Goal: Task Accomplishment & Management: Complete application form

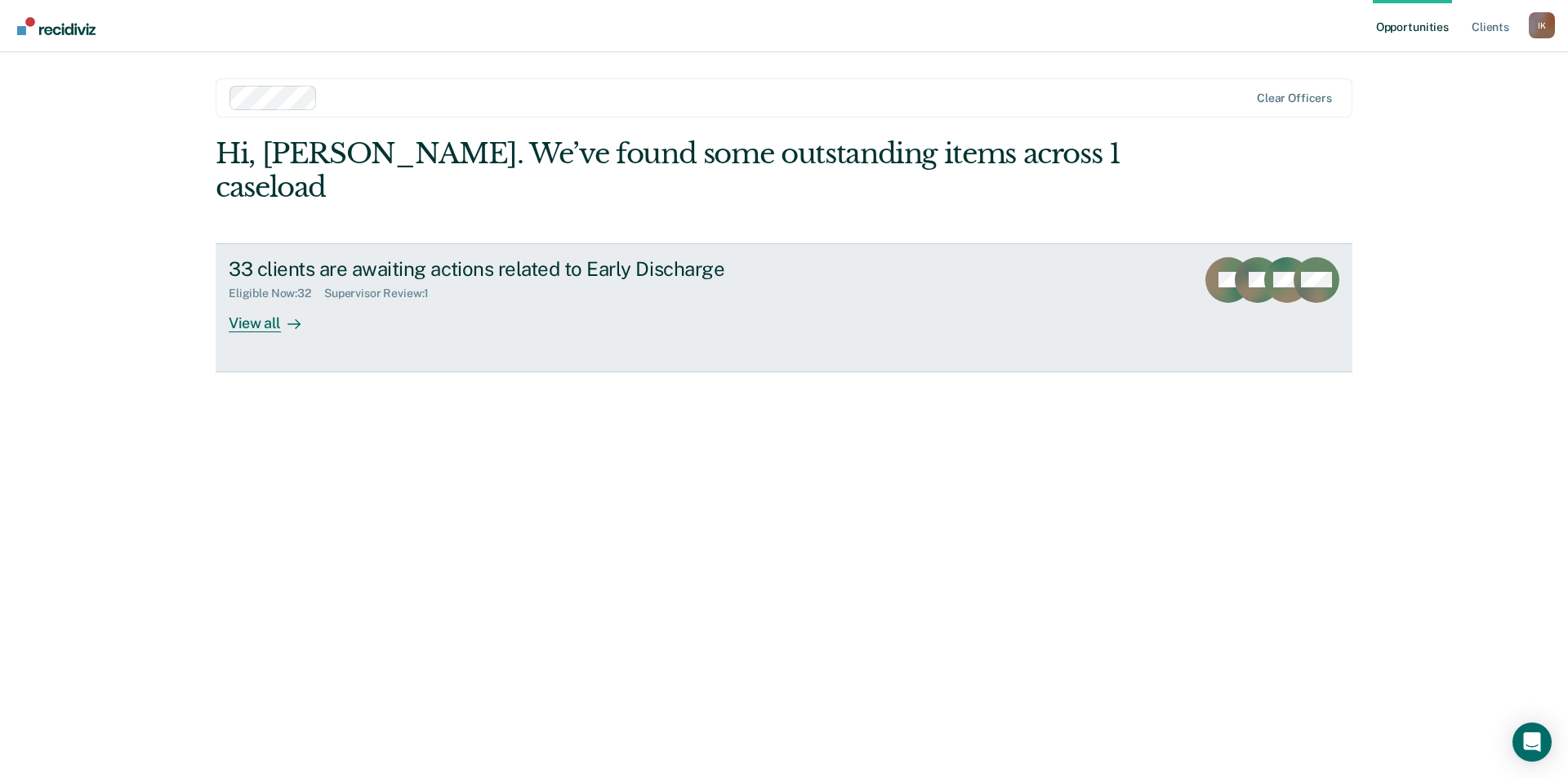
click at [253, 300] on div "View all" at bounding box center [275, 316] width 92 height 32
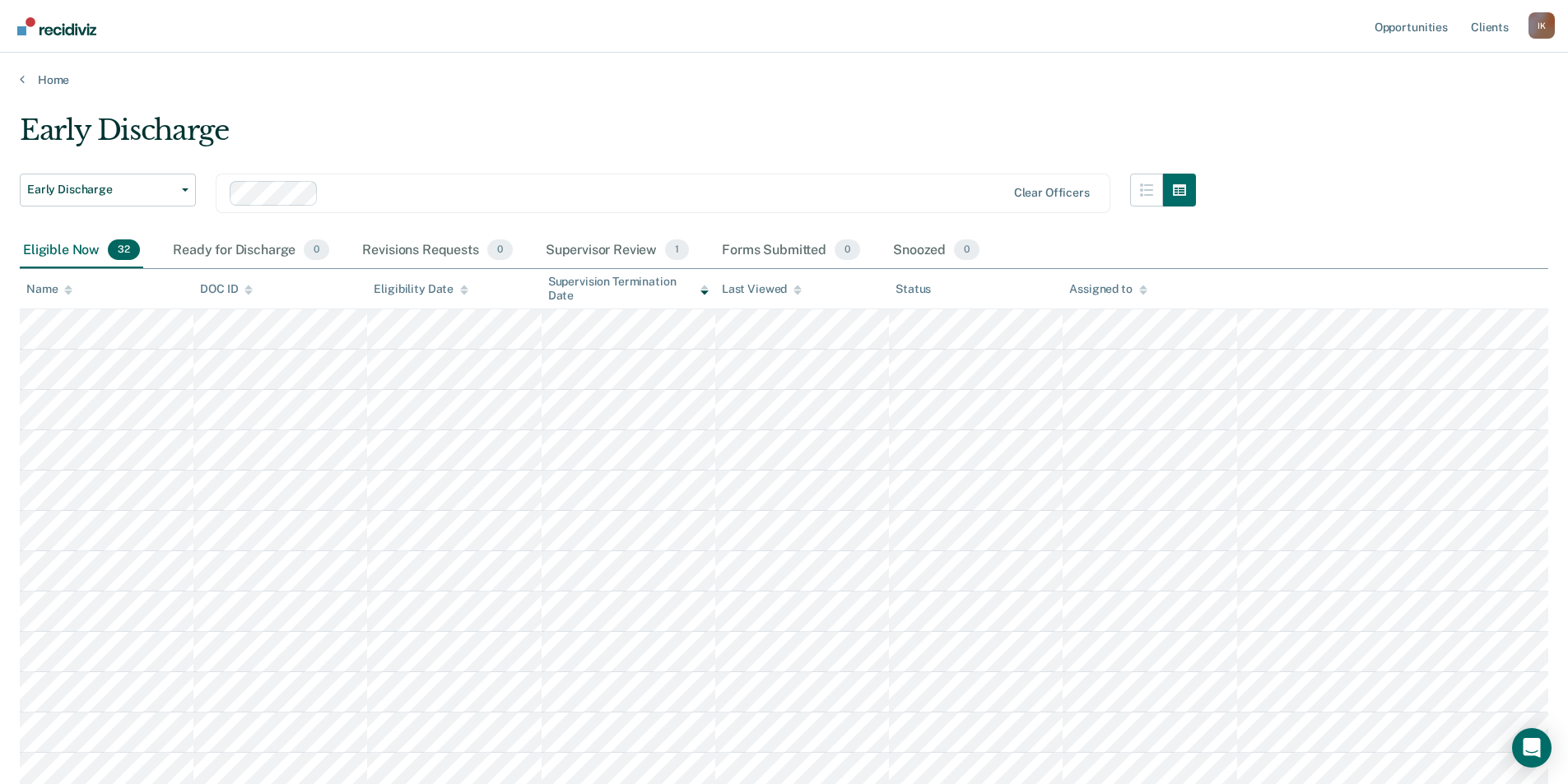
click at [68, 293] on icon at bounding box center [68, 292] width 8 height 4
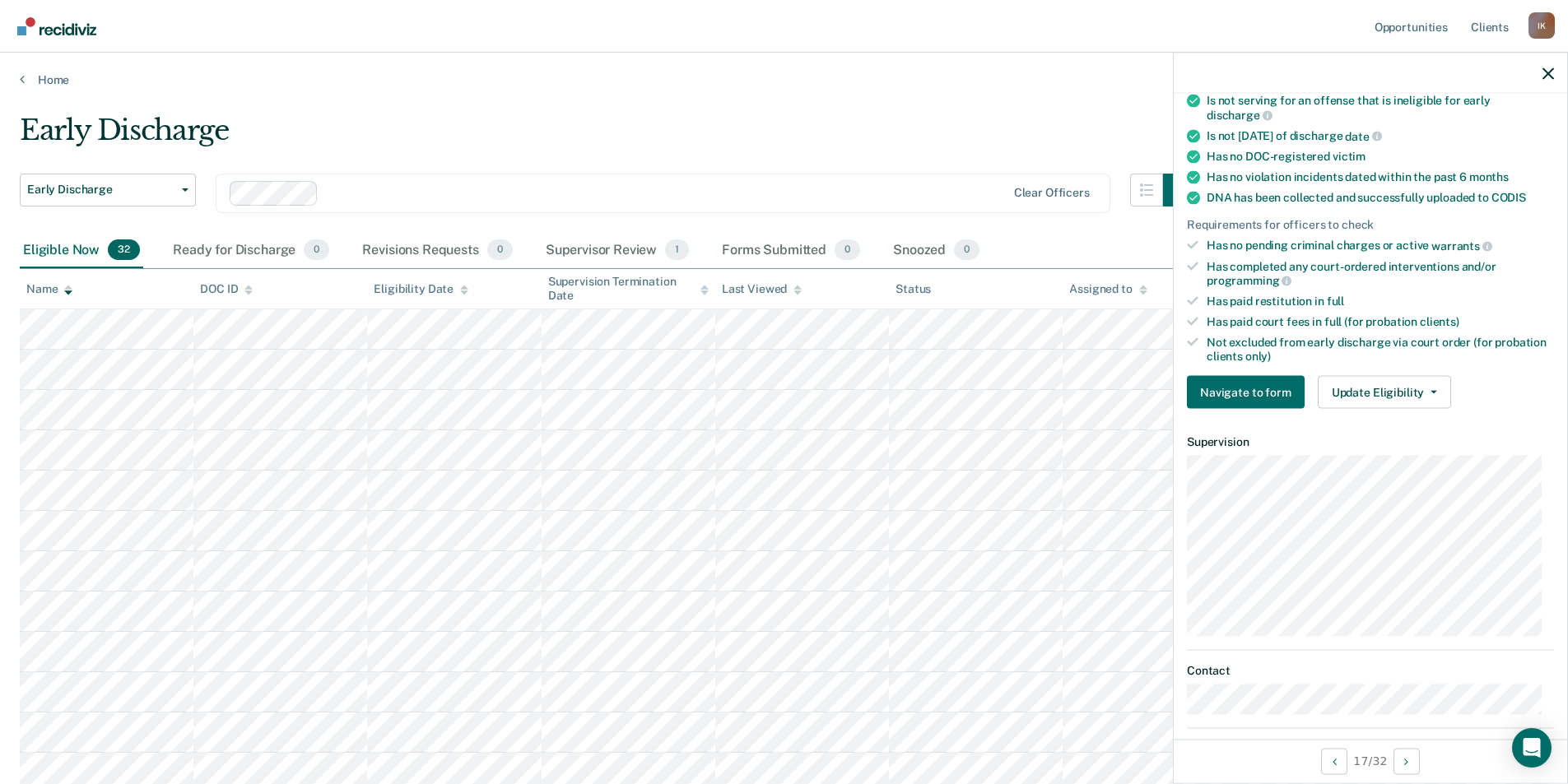
scroll to position [191, 0]
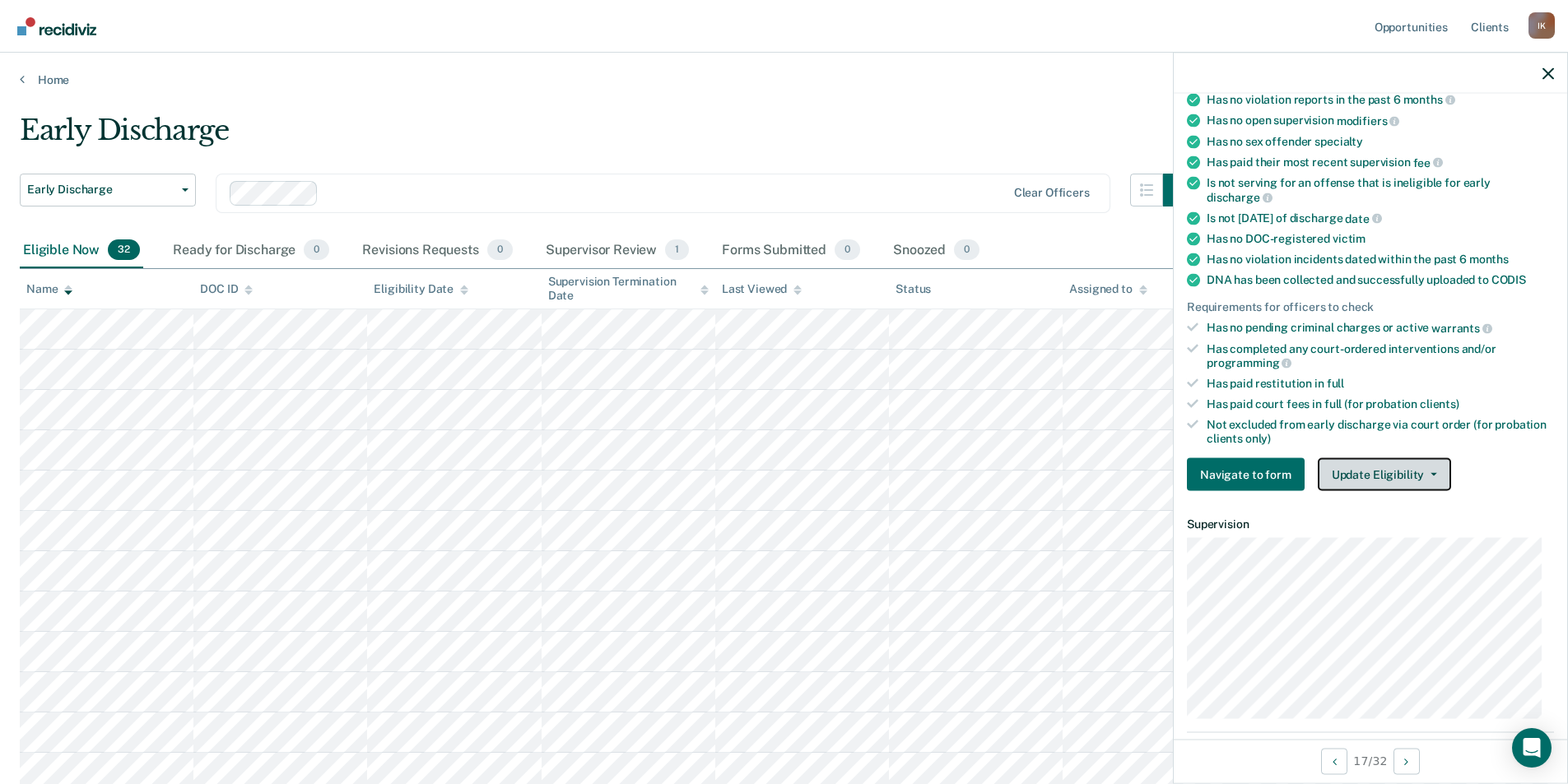
click at [1435, 481] on button "Update Eligibility" at bounding box center [1383, 475] width 133 height 33
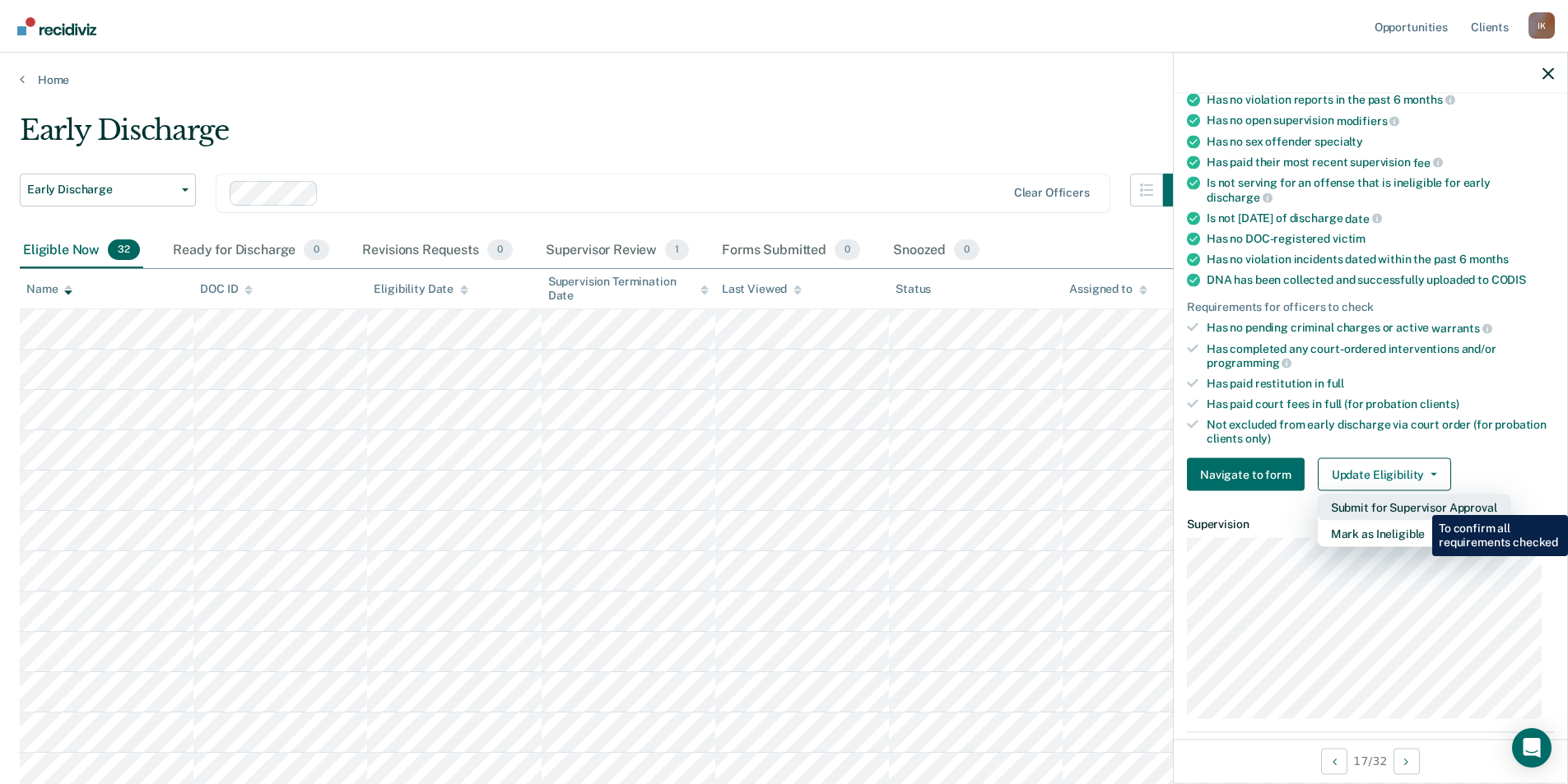
click at [1420, 503] on button "Submit for Supervisor Approval" at bounding box center [1413, 507] width 192 height 26
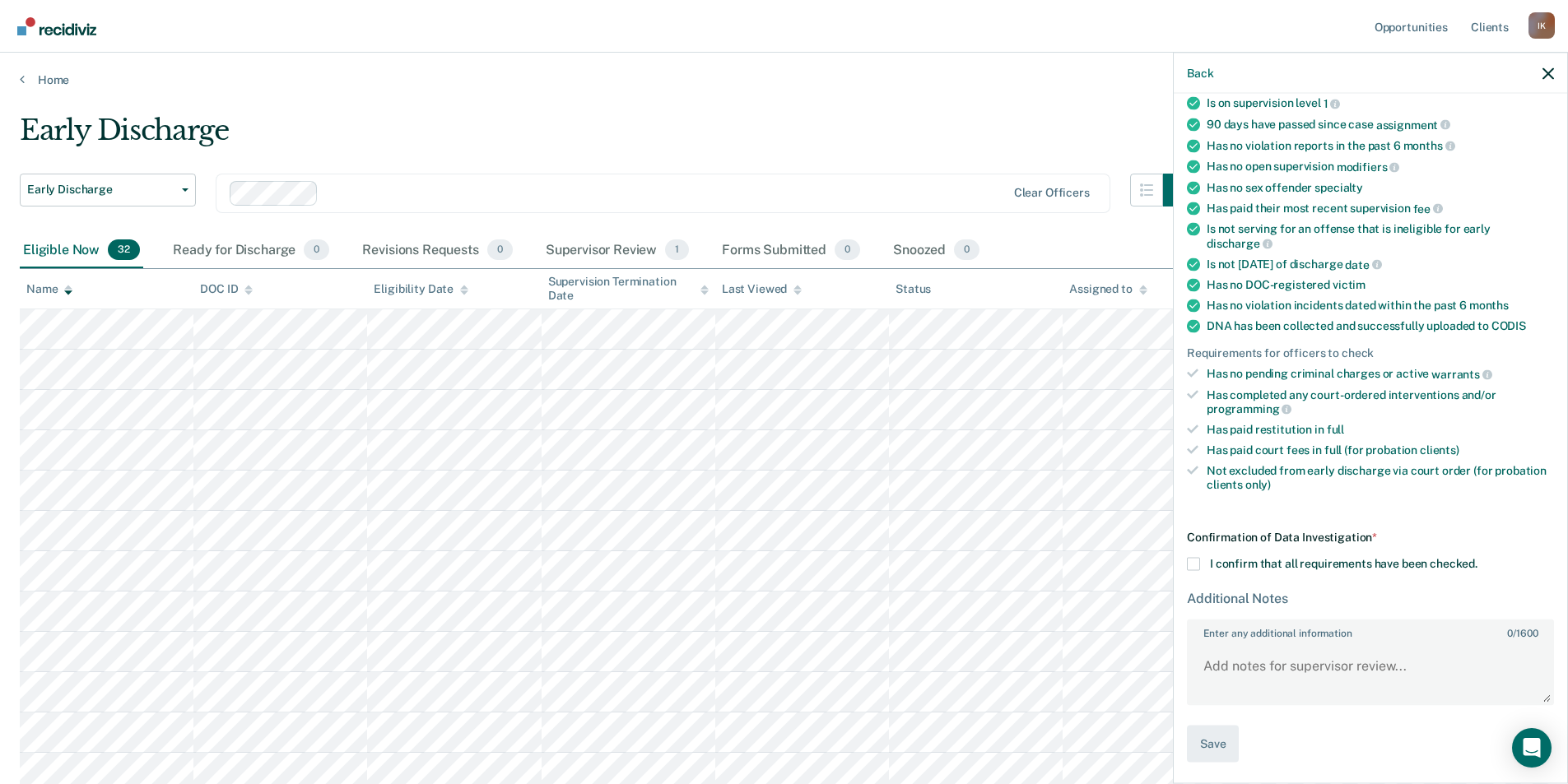
click at [1195, 559] on span at bounding box center [1193, 564] width 13 height 13
click at [1477, 558] on input "I confirm that all requirements have been checked." at bounding box center [1477, 558] width 0 height 0
click at [1238, 662] on textarea "Enter any additional information 0 / 1600" at bounding box center [1370, 673] width 364 height 61
type textarea "Provided a clean UA [DATE]."
click at [1219, 741] on button "Save" at bounding box center [1213, 744] width 52 height 37
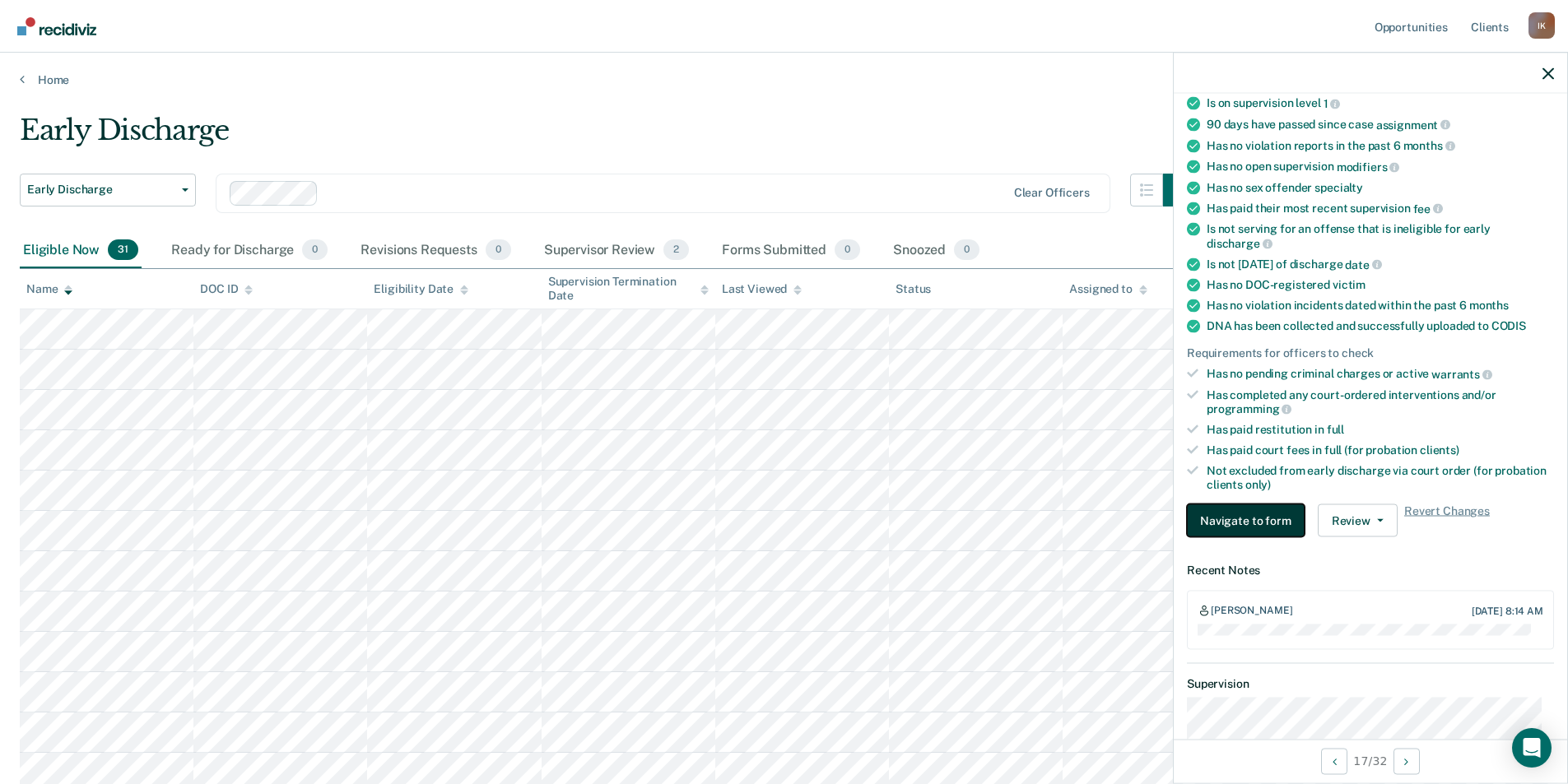
click at [1217, 521] on button "Navigate to form" at bounding box center [1245, 520] width 118 height 33
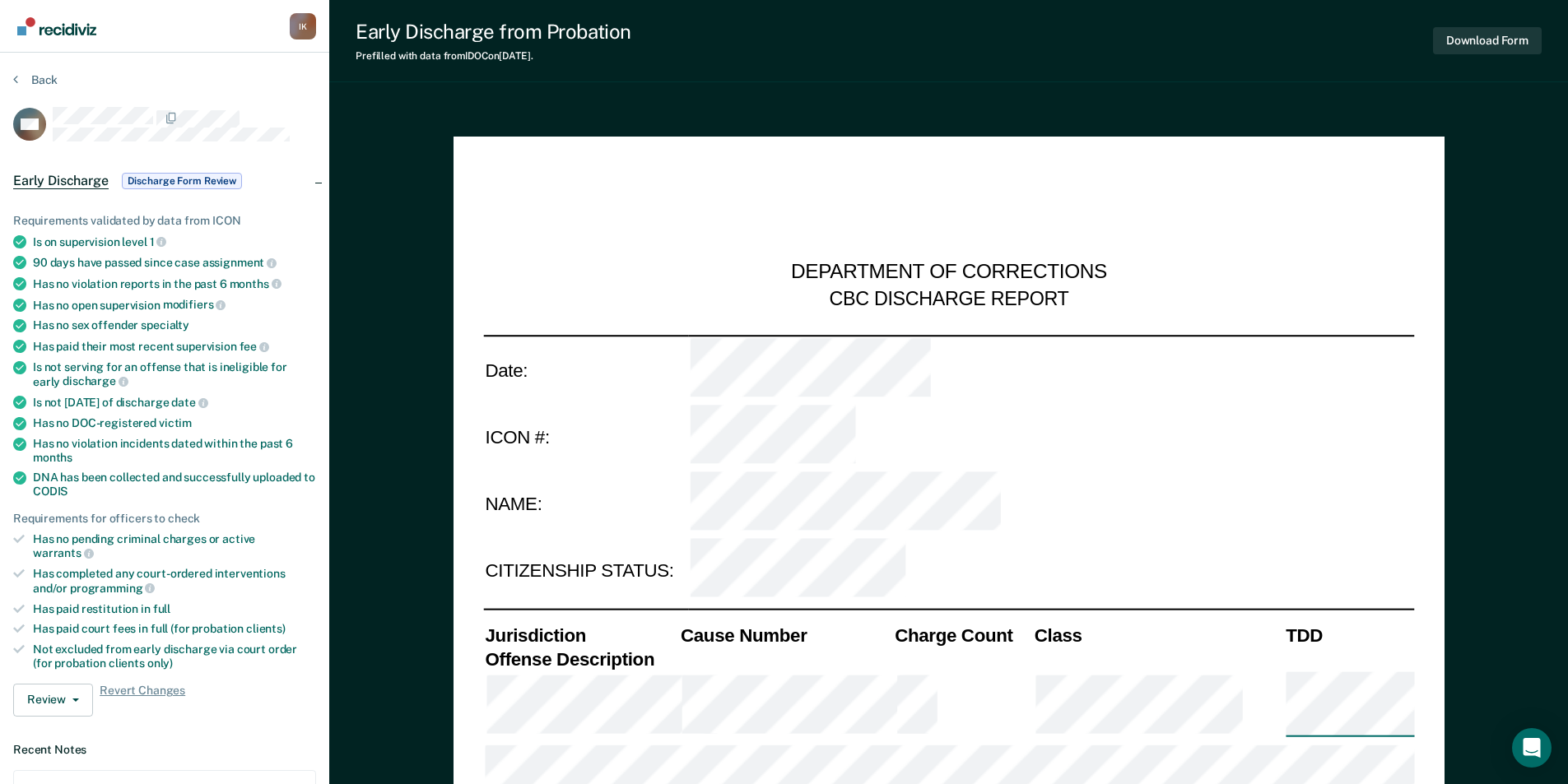
type textarea "x"
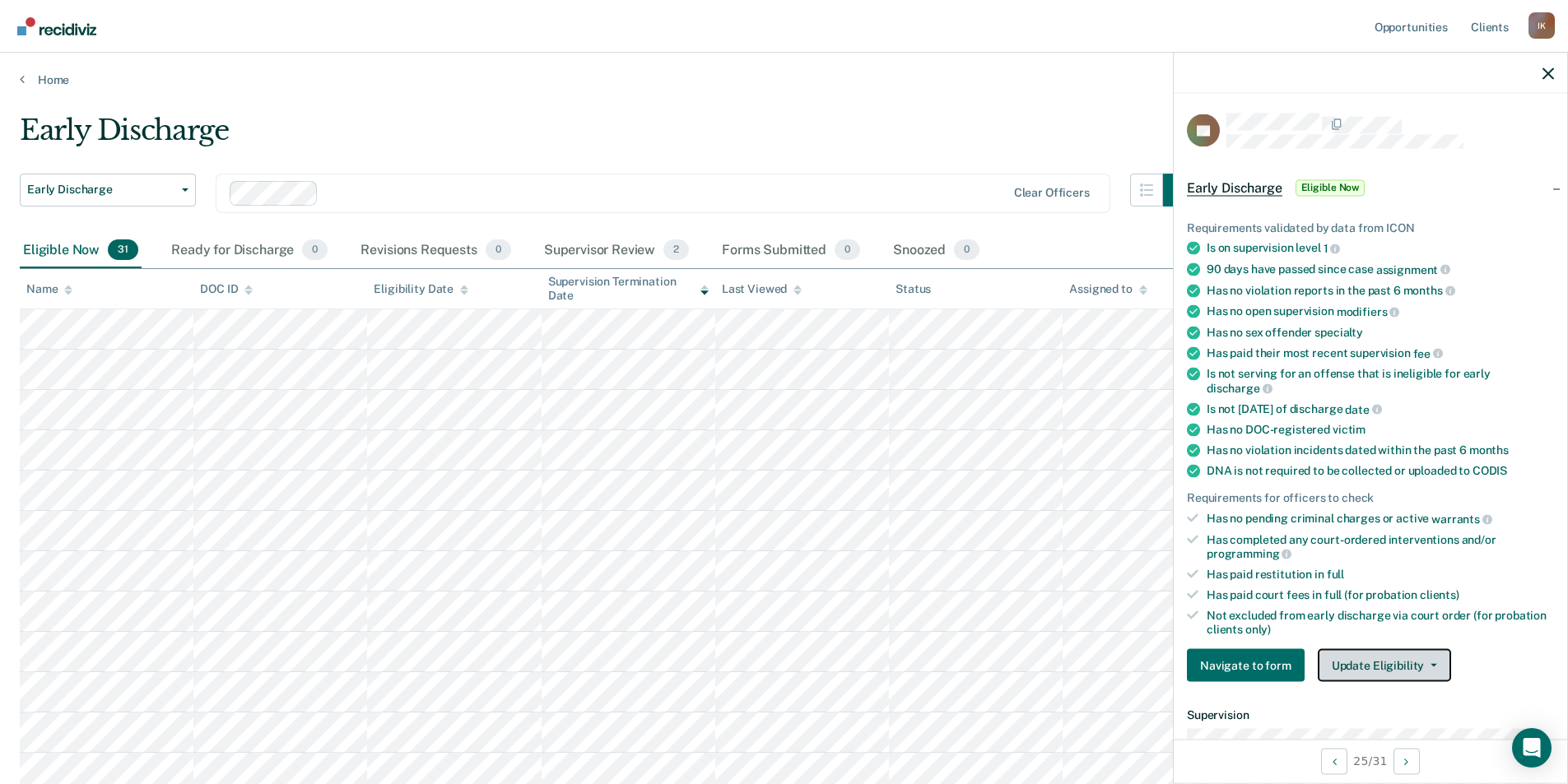
click at [1437, 667] on button "Update Eligibility" at bounding box center [1383, 666] width 133 height 33
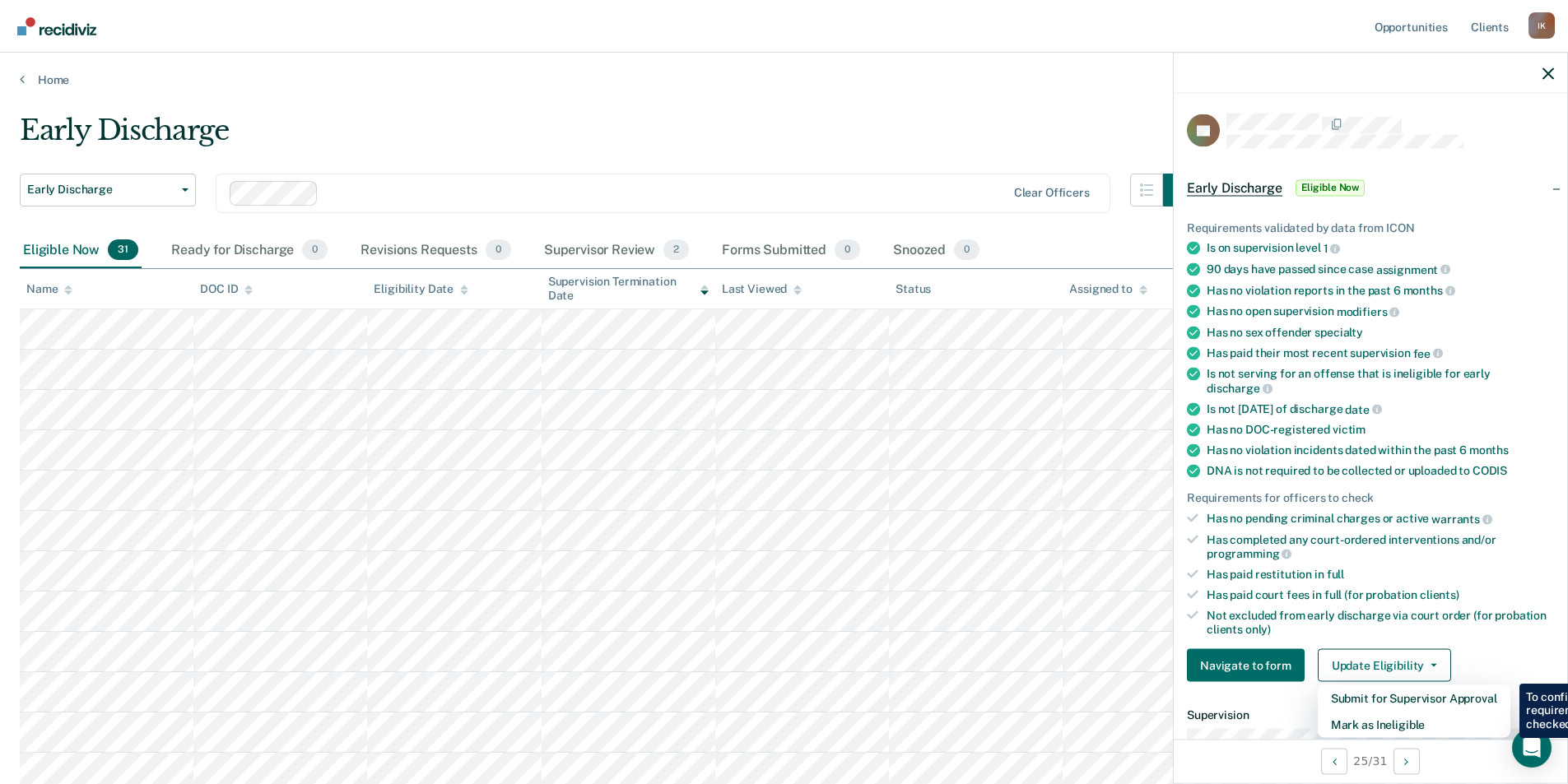
click at [978, 118] on div "Early Discharge" at bounding box center [608, 137] width 1176 height 47
click at [1549, 75] on icon "button" at bounding box center [1548, 73] width 11 height 11
